Goal: Transaction & Acquisition: Book appointment/travel/reservation

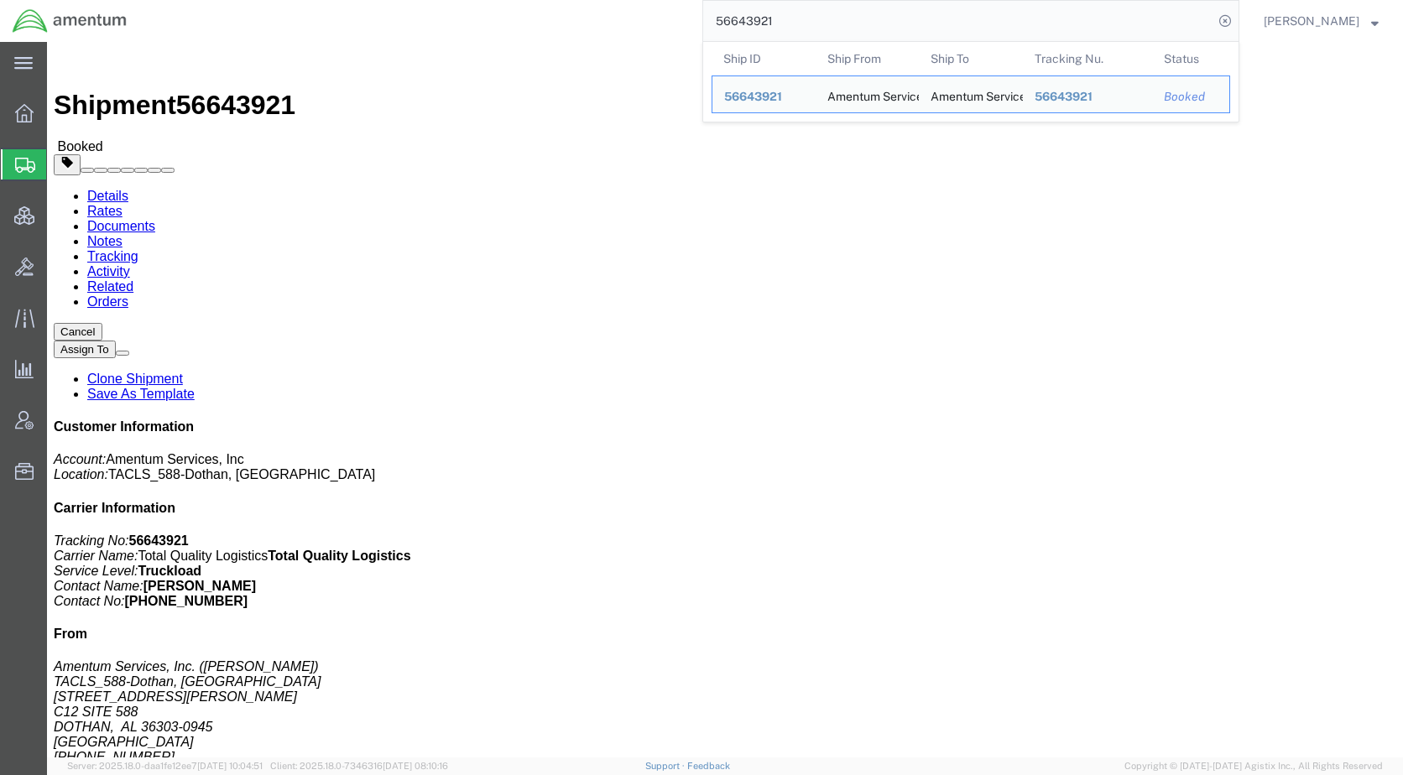
click at [60, 164] on span "Shipments" at bounding box center [52, 165] width 13 height 34
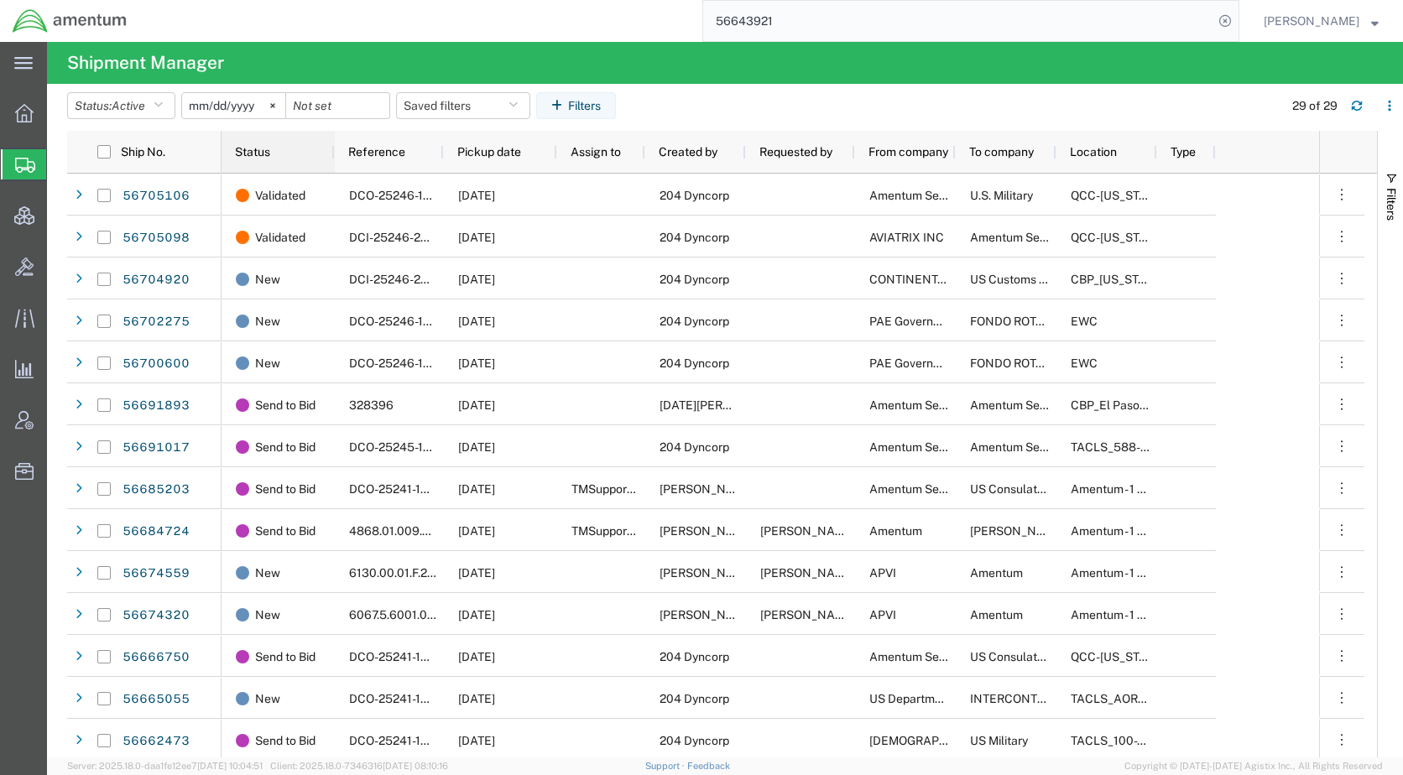
click at [287, 147] on div "Status" at bounding box center [281, 152] width 93 height 34
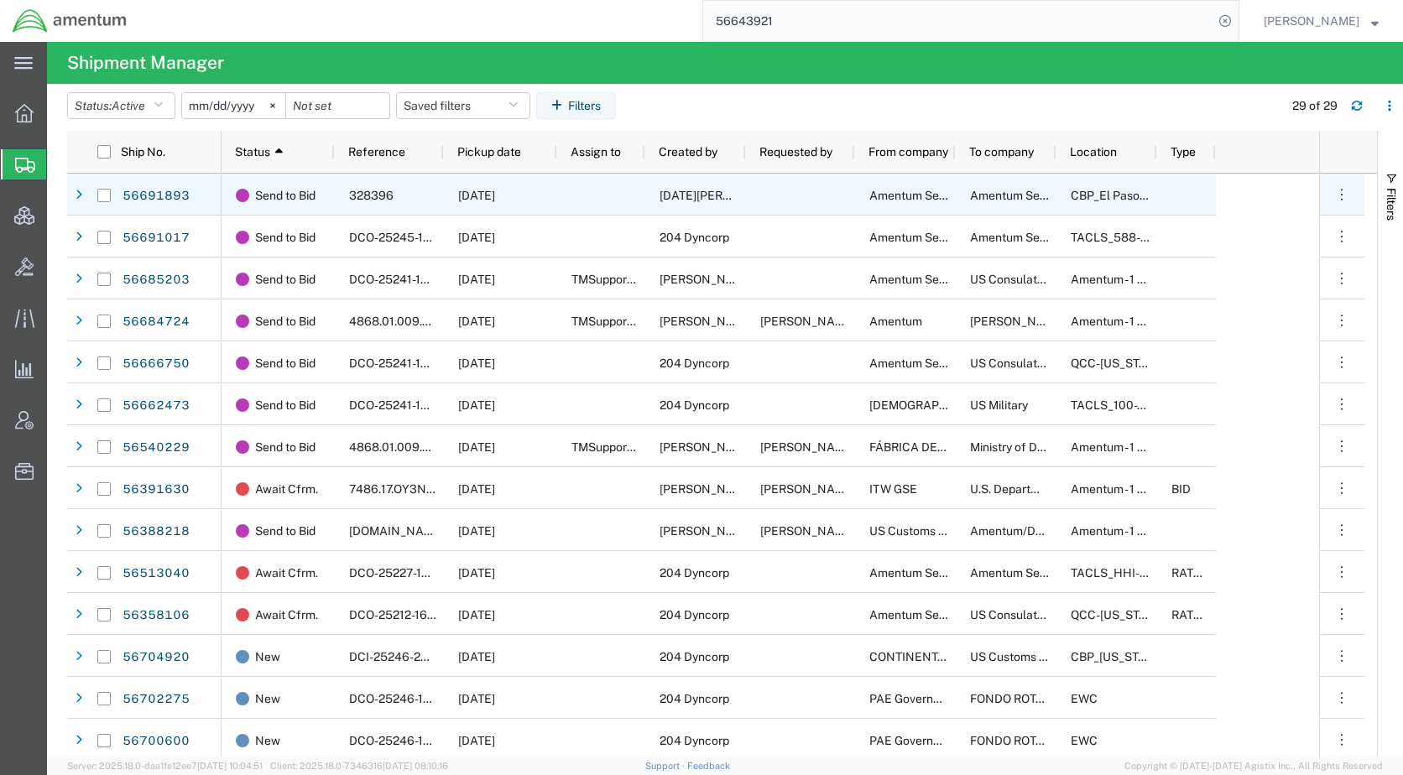
click at [596, 207] on div at bounding box center [601, 195] width 88 height 42
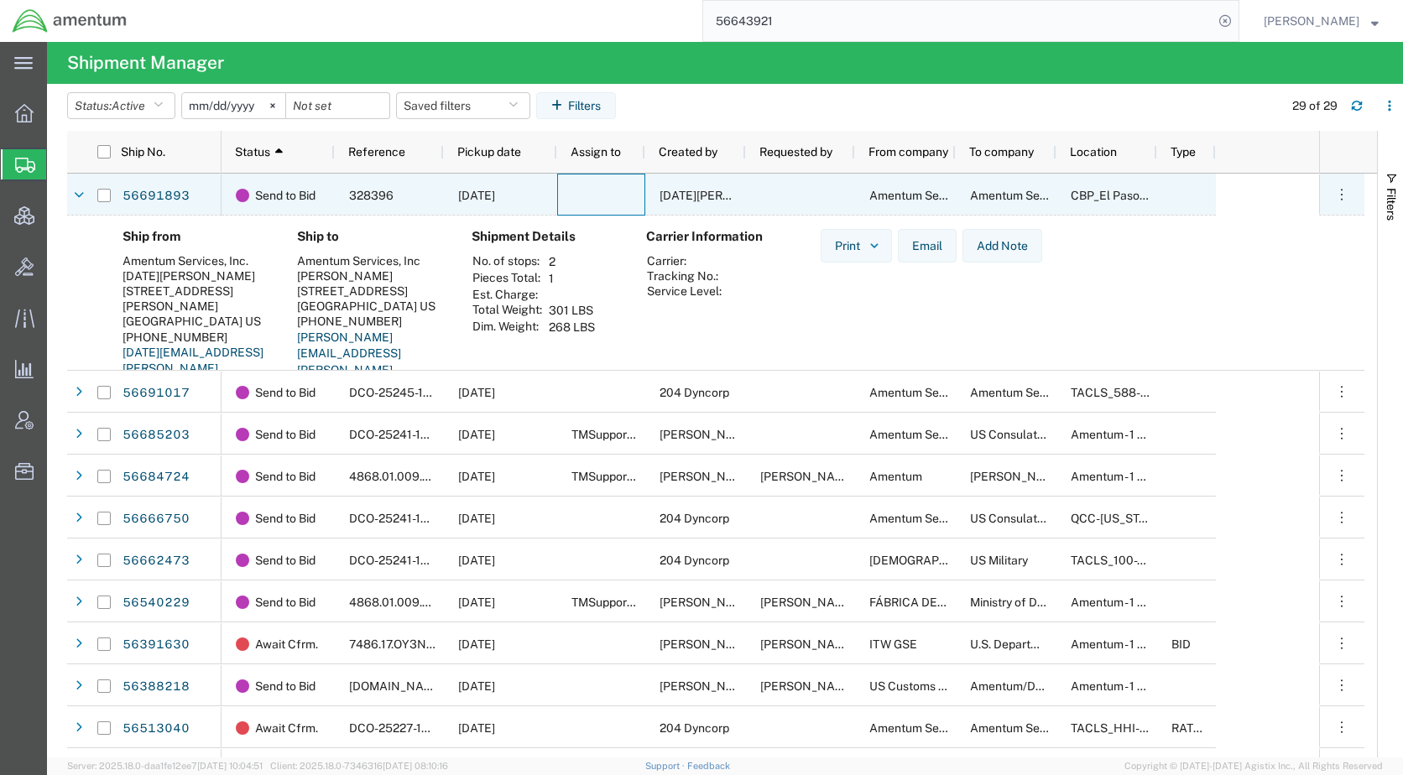
click at [596, 207] on div at bounding box center [601, 195] width 88 height 42
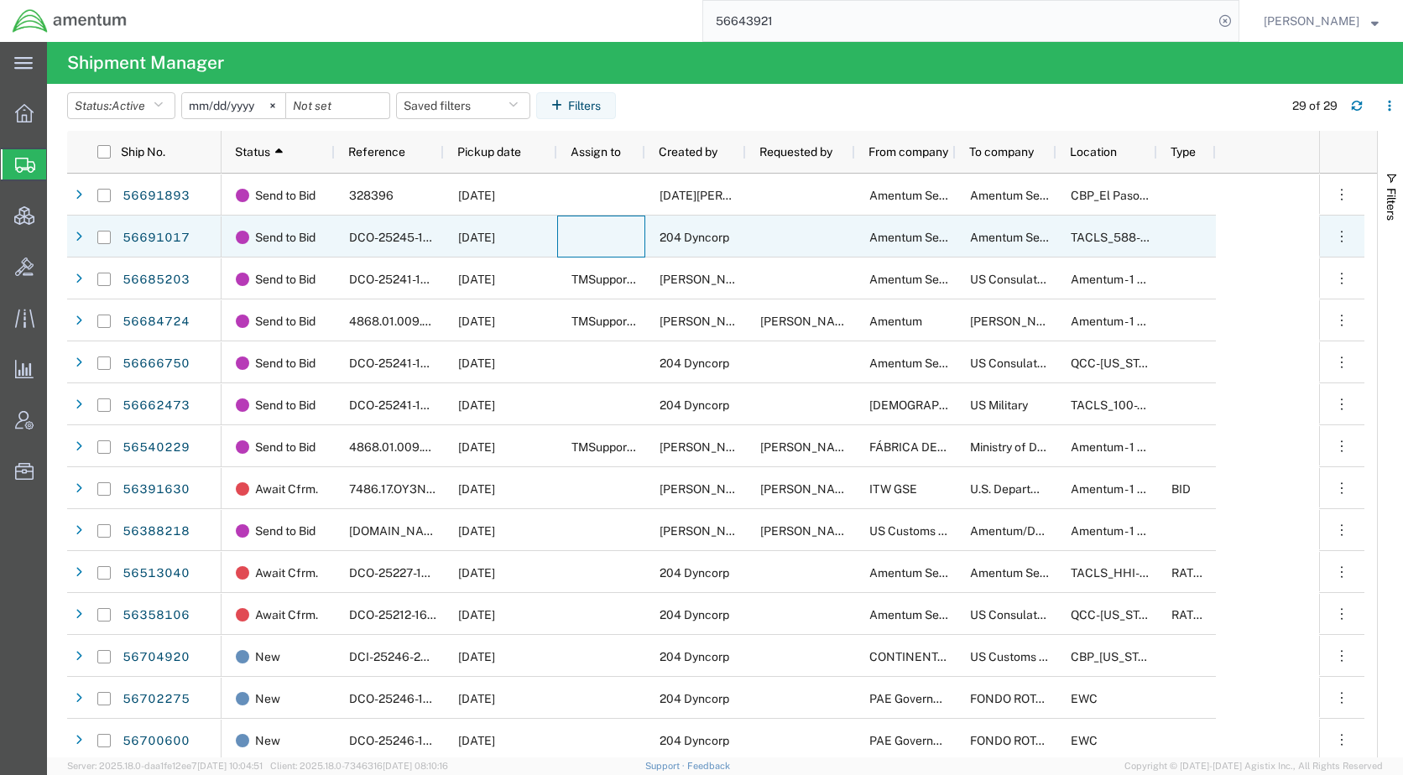
click at [598, 239] on div at bounding box center [601, 237] width 88 height 42
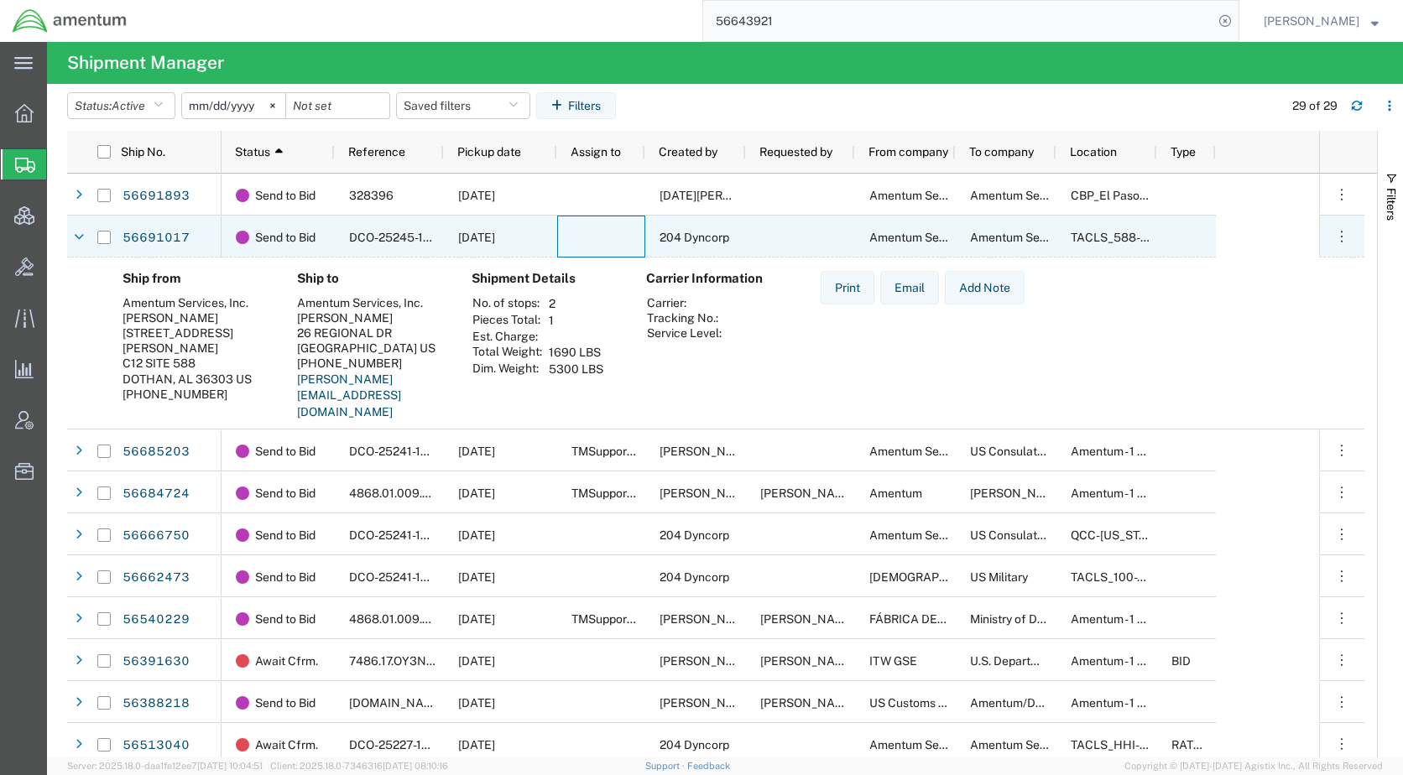
click at [598, 239] on div at bounding box center [601, 237] width 88 height 42
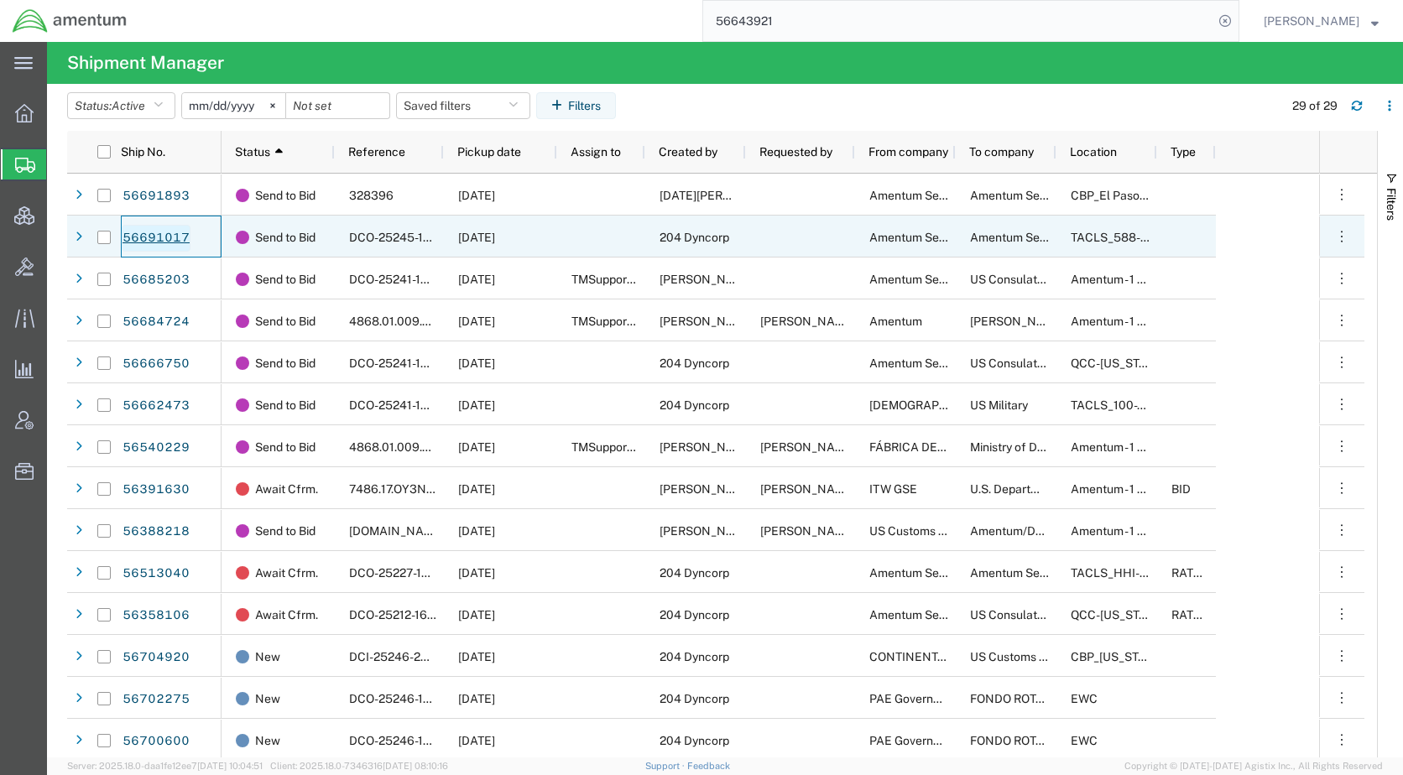
click at [146, 232] on link "56691017" at bounding box center [156, 238] width 69 height 27
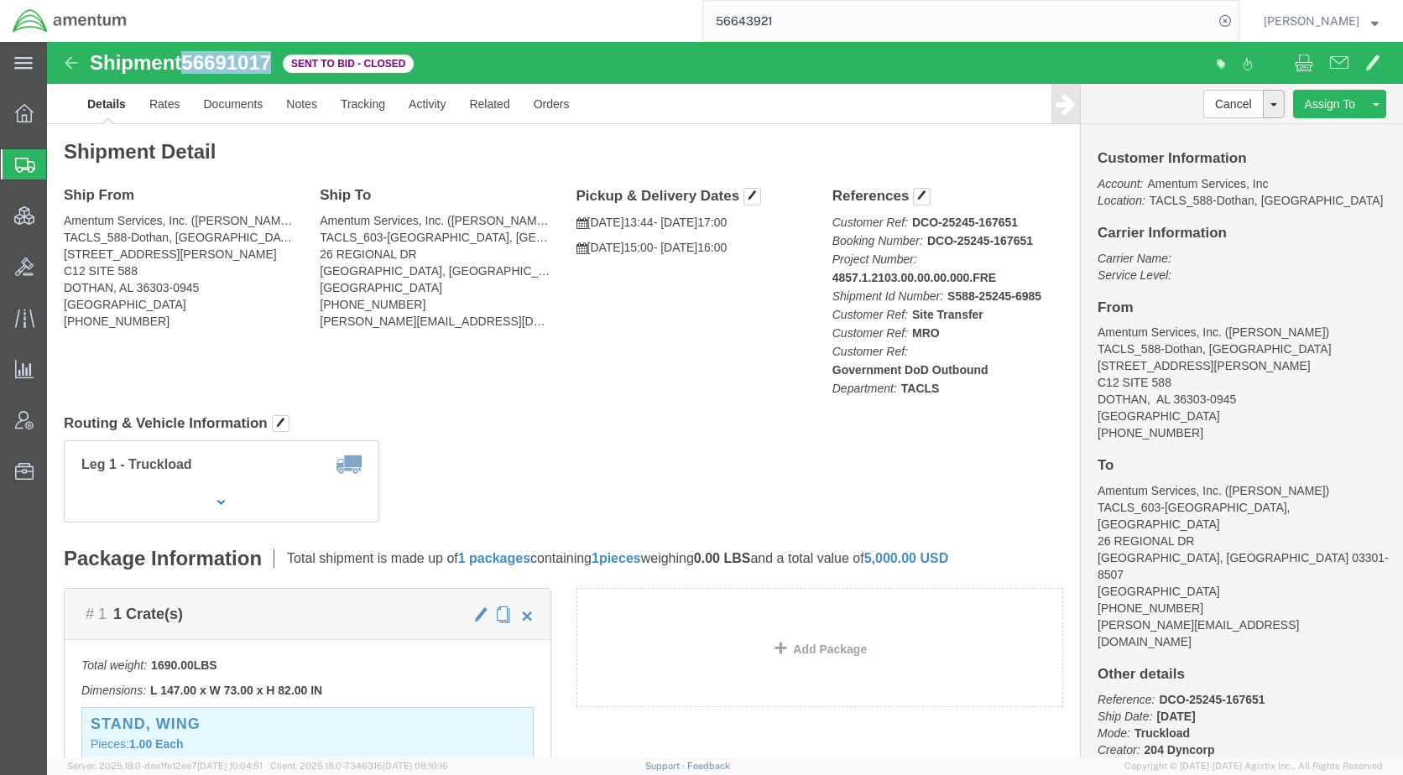
drag, startPoint x: 232, startPoint y: 15, endPoint x: 145, endPoint y: 19, distance: 87.3
click div "Shipment 56691017 Sent to Bid - Closed"
copy span "56691017"
click link "Rates"
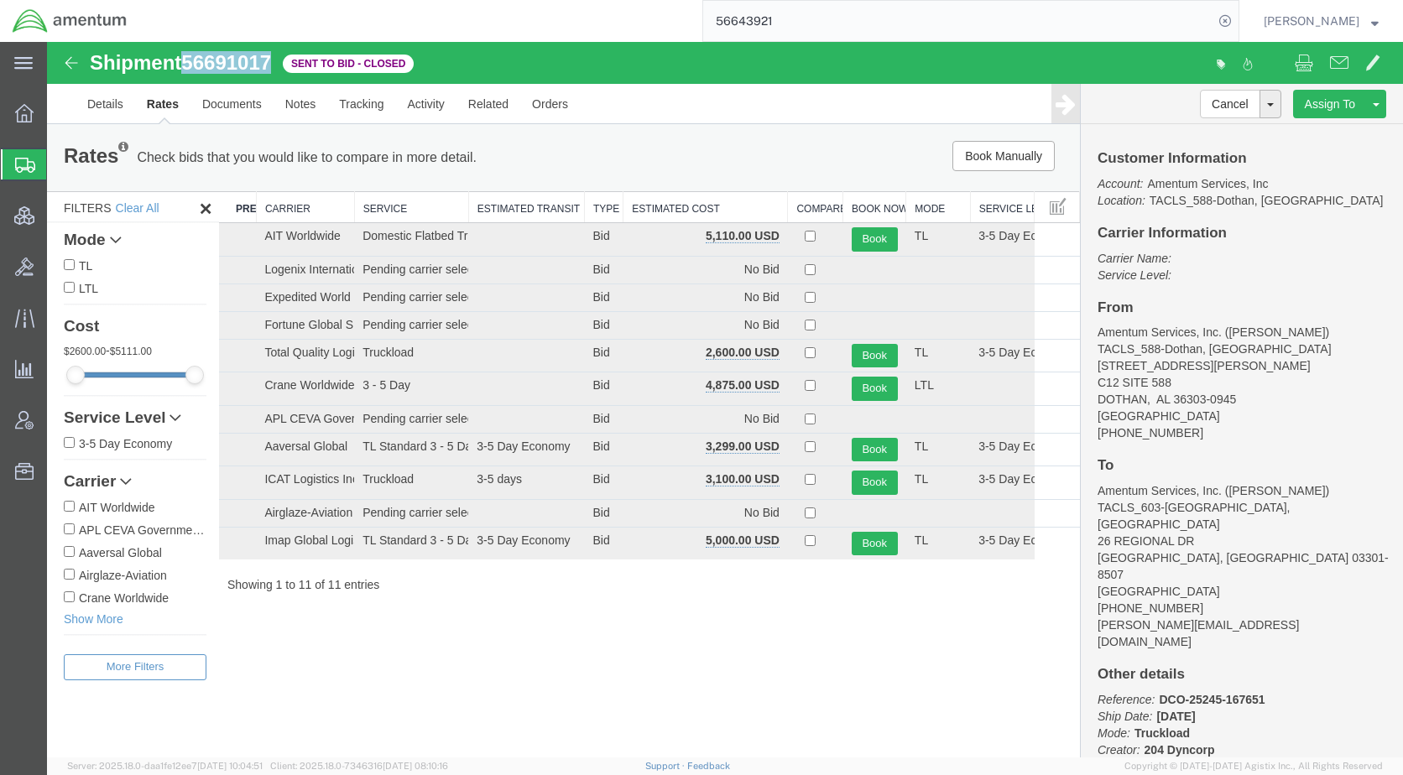
click at [648, 208] on th "Estimated Cost" at bounding box center [705, 207] width 164 height 31
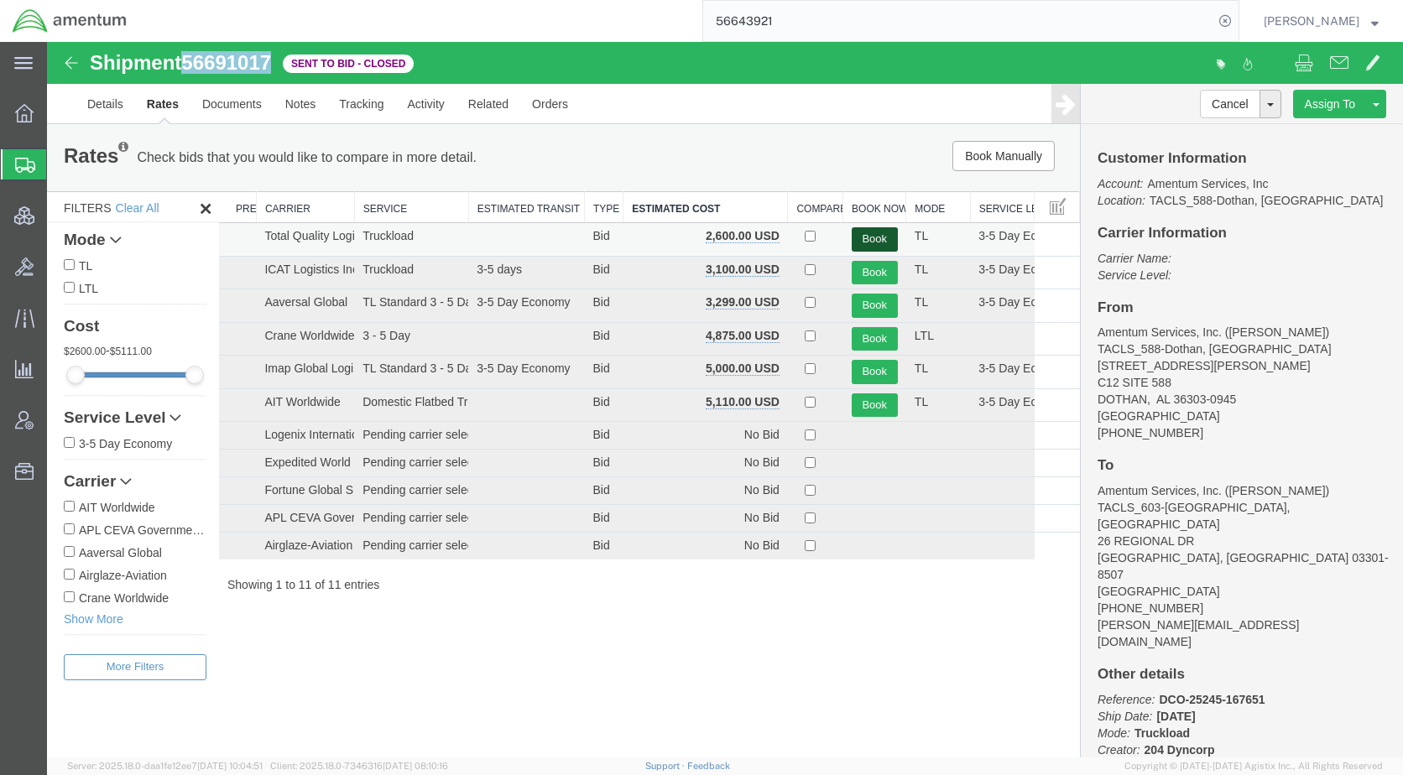
click at [889, 233] on button "Book" at bounding box center [874, 239] width 46 height 24
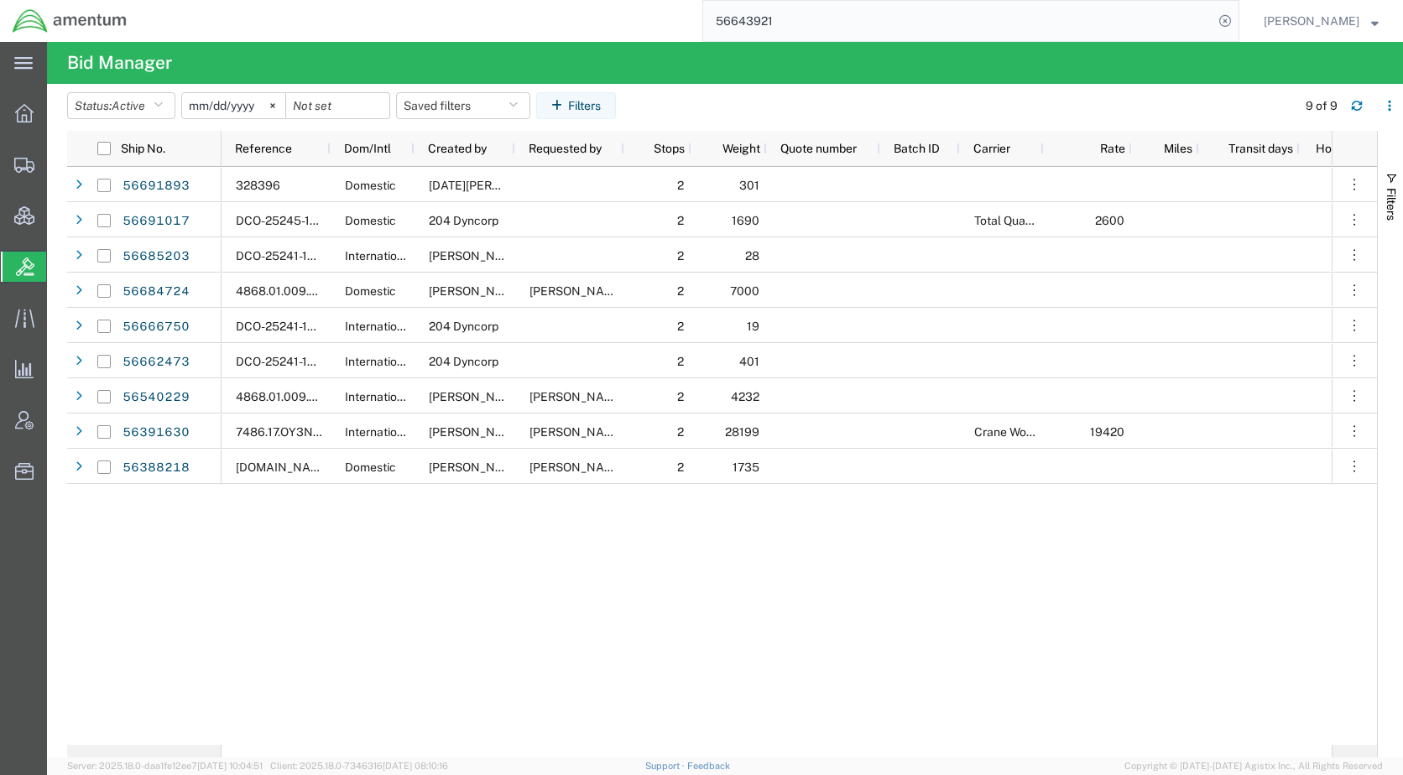
click at [312, 598] on div "328396 Domestic [DATE][PERSON_NAME] 2 301 Expired DCO-25245-167651 Domestic 204…" at bounding box center [776, 456] width 1110 height 578
